Goal: Find specific page/section

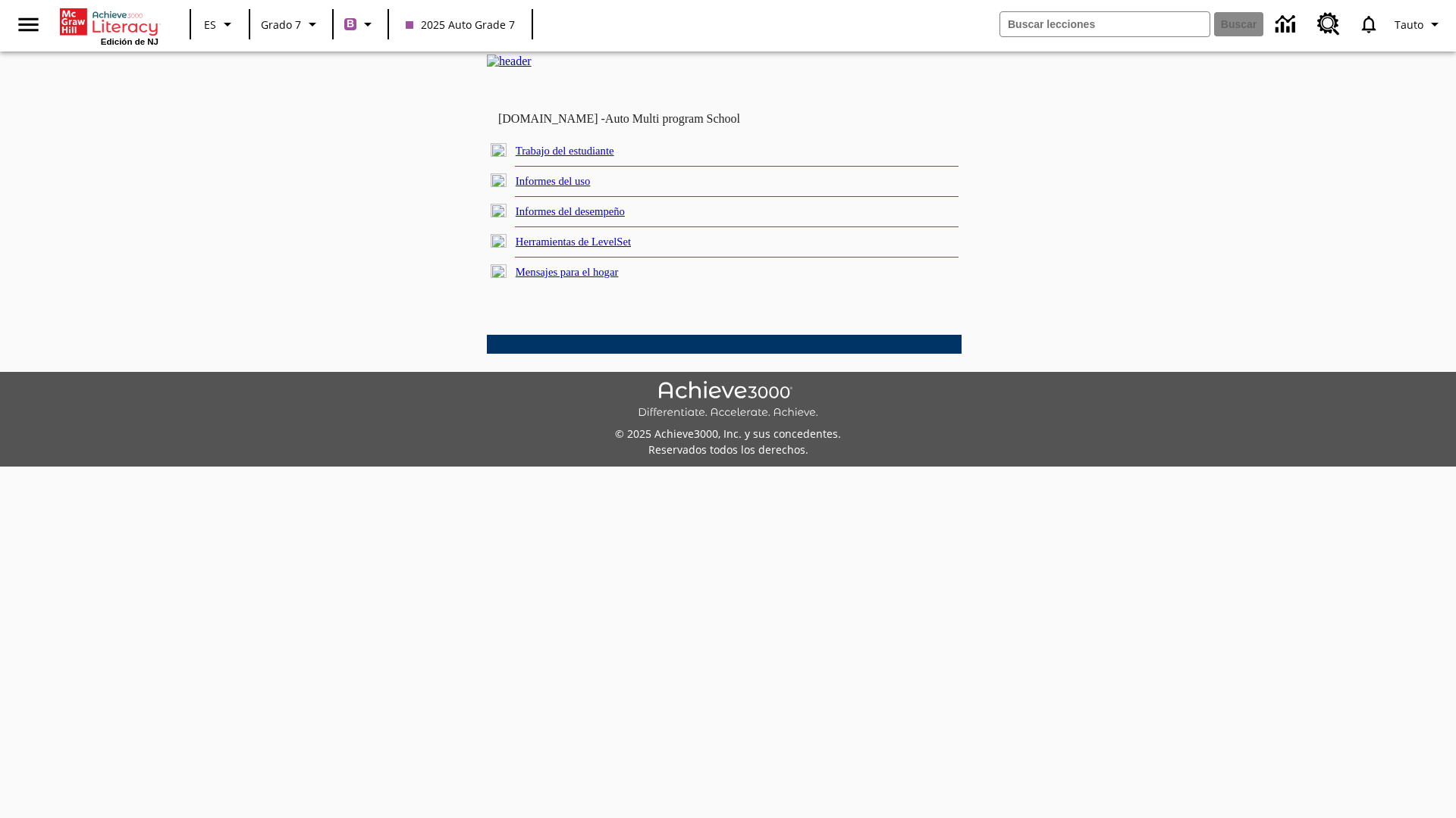
click at [583, 157] on link "Trabajo del estudiante" at bounding box center [565, 150] width 99 height 12
